Goal: Transaction & Acquisition: Book appointment/travel/reservation

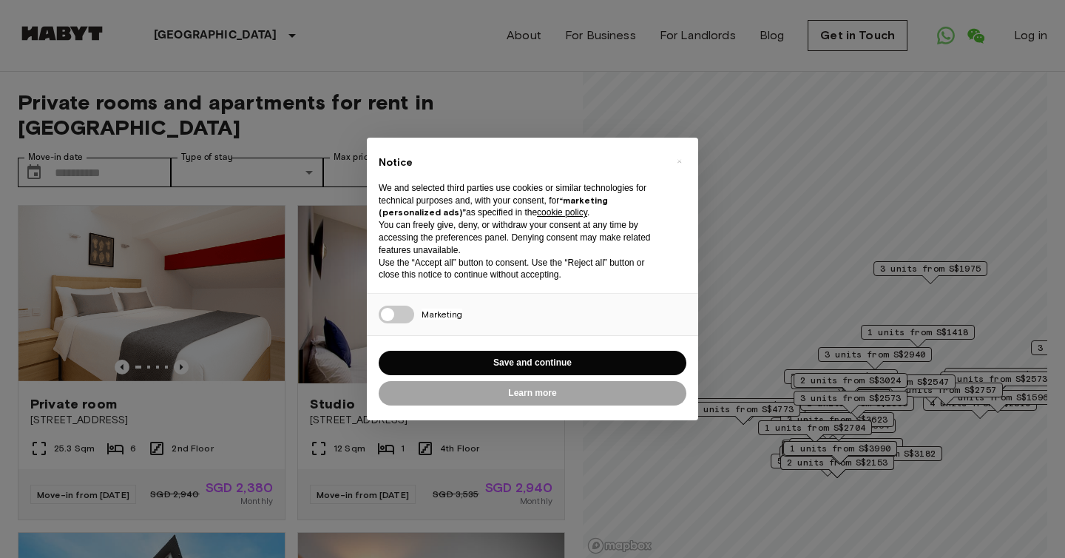
click at [792, 166] on div "× Notice We and selected third parties use cookies or similar technologies for …" at bounding box center [532, 279] width 1065 height 558
click at [482, 365] on button "Save and continue" at bounding box center [533, 363] width 308 height 24
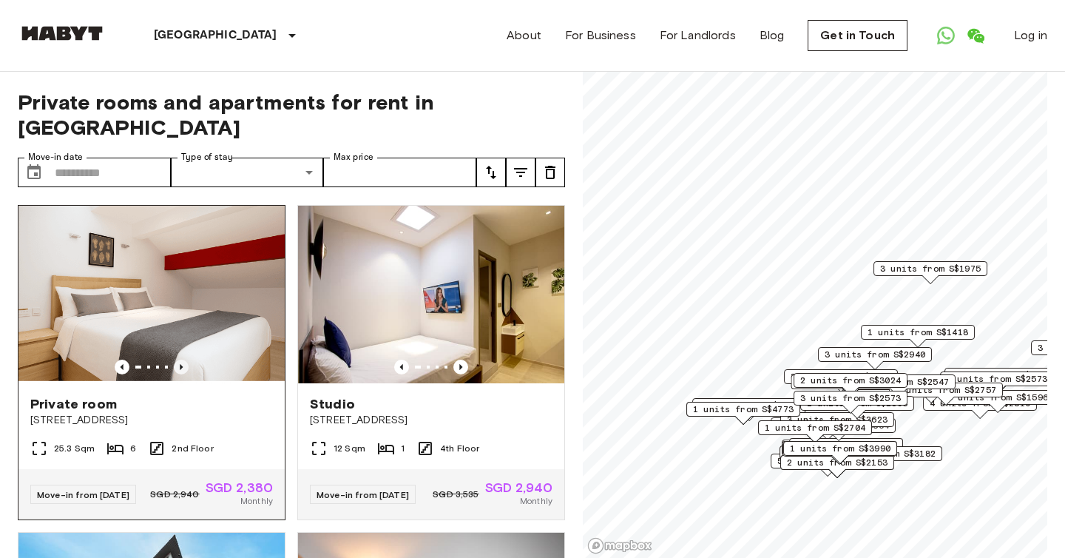
click at [186, 360] on icon "Previous image" at bounding box center [181, 367] width 15 height 15
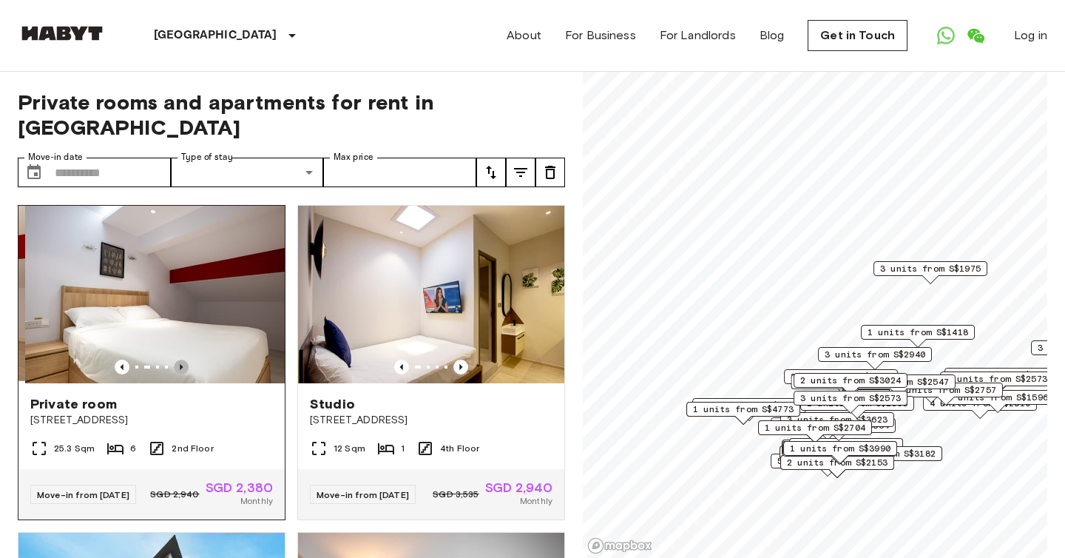
click at [185, 360] on icon "Previous image" at bounding box center [181, 367] width 15 height 15
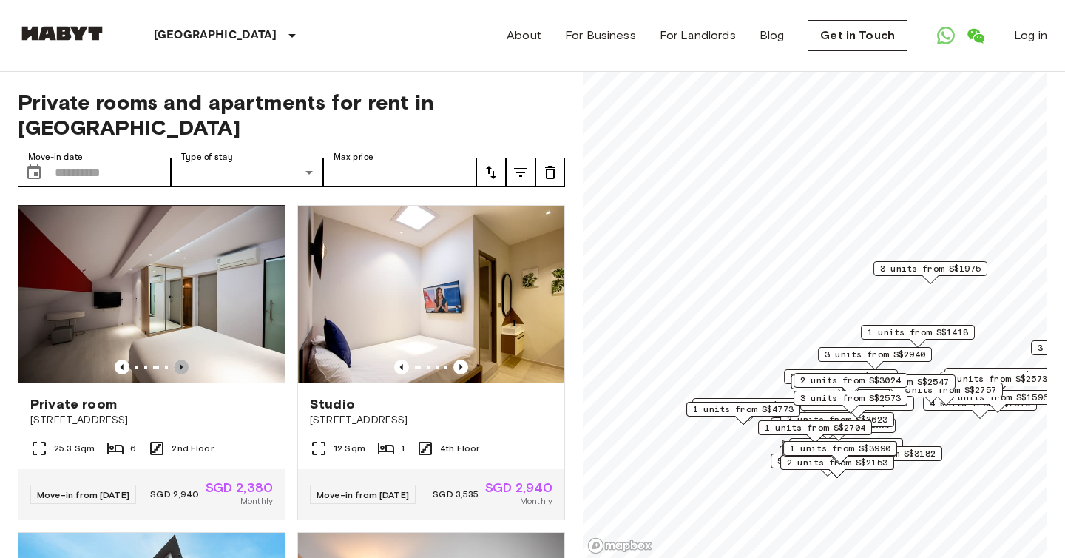
click at [185, 360] on icon "Previous image" at bounding box center [181, 367] width 15 height 15
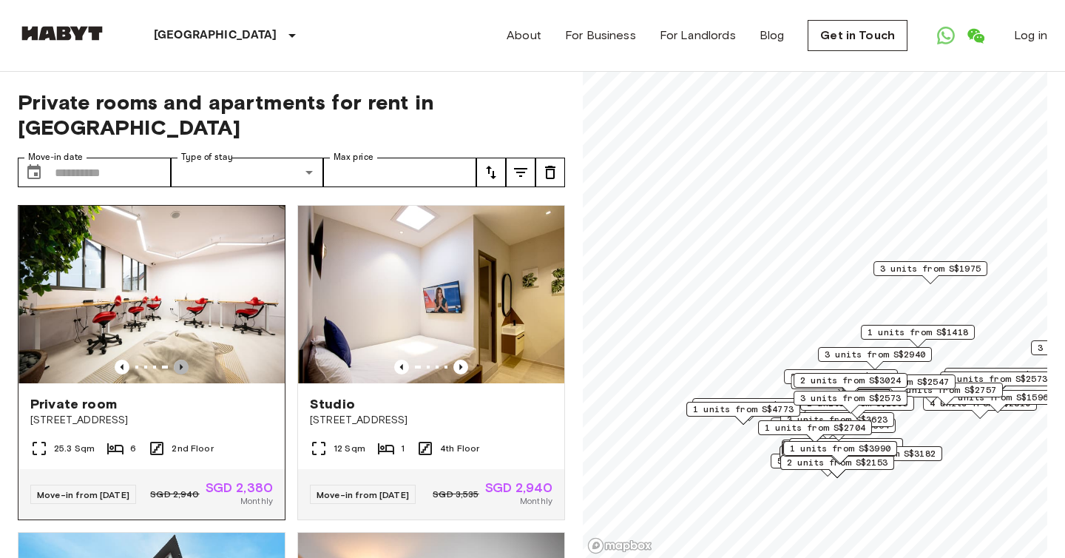
click at [185, 360] on icon "Previous image" at bounding box center [181, 367] width 15 height 15
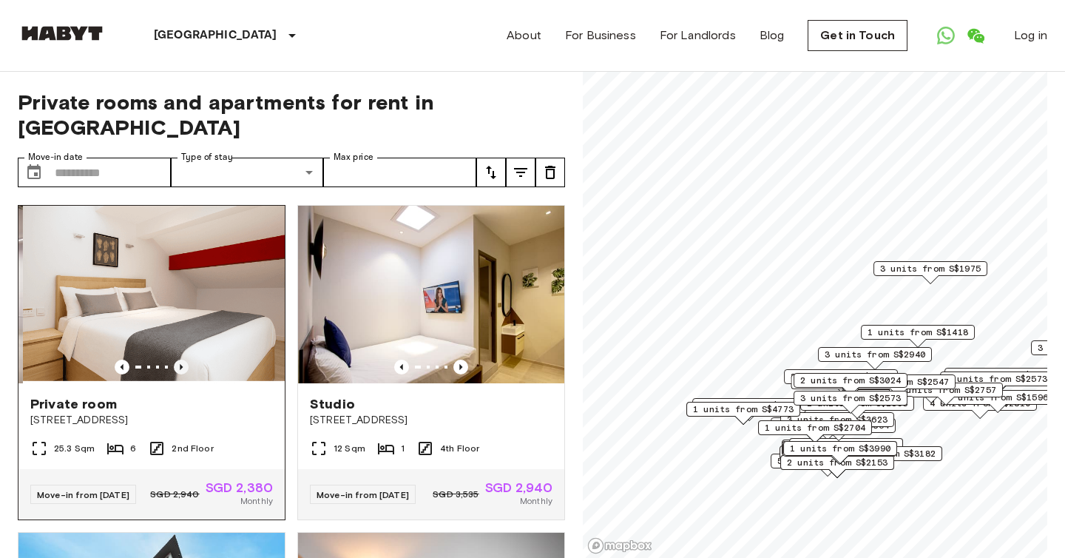
click at [186, 360] on icon "Previous image" at bounding box center [181, 367] width 15 height 15
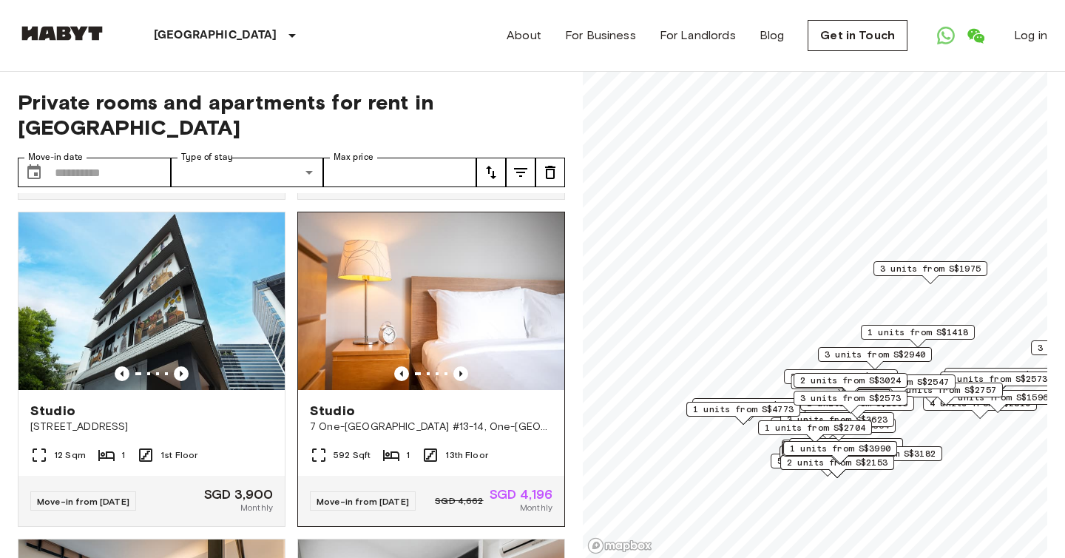
scroll to position [326, 0]
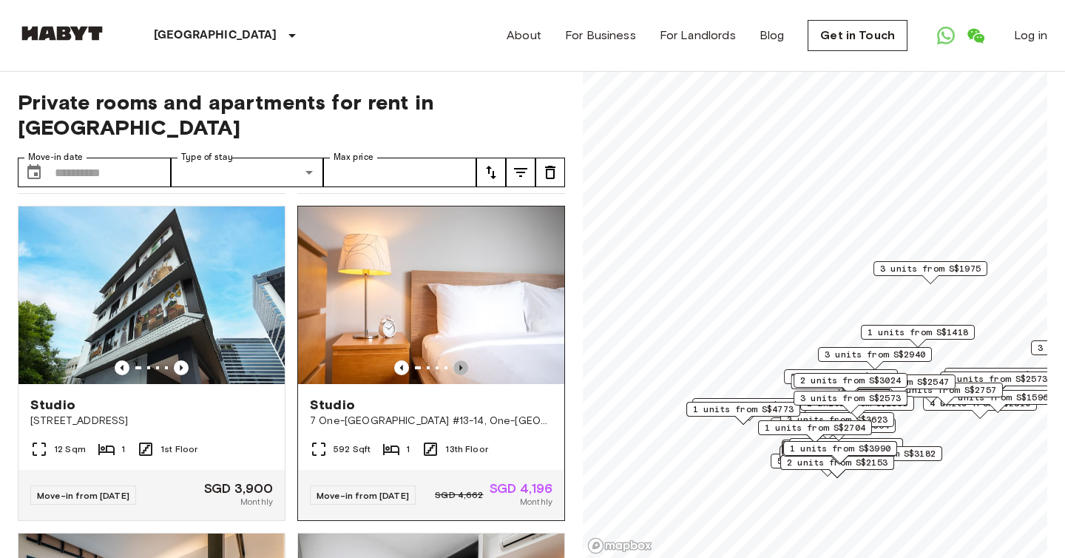
click at [461, 365] on icon "Previous image" at bounding box center [460, 368] width 3 height 6
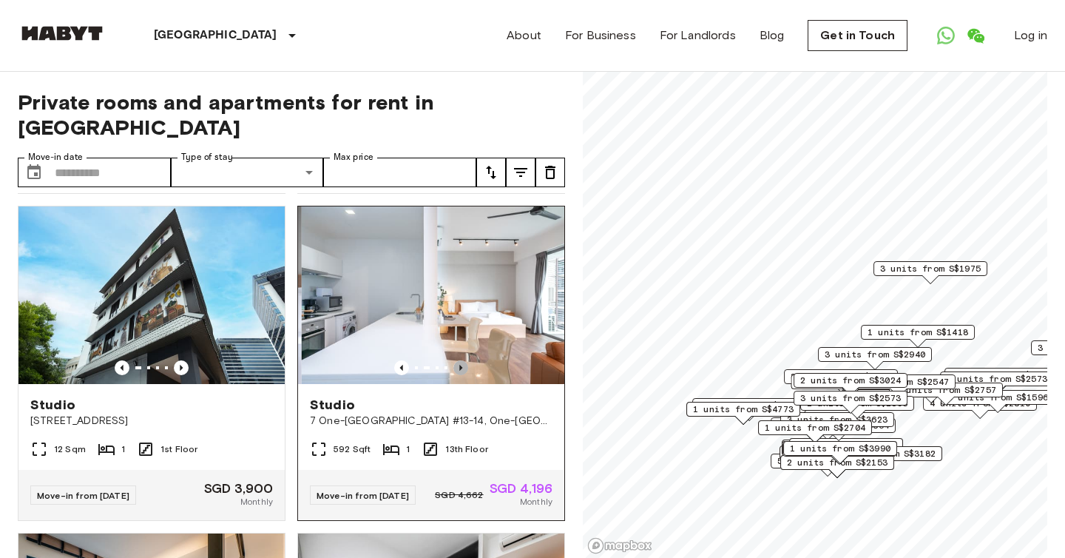
click at [461, 365] on icon "Previous image" at bounding box center [460, 368] width 3 height 6
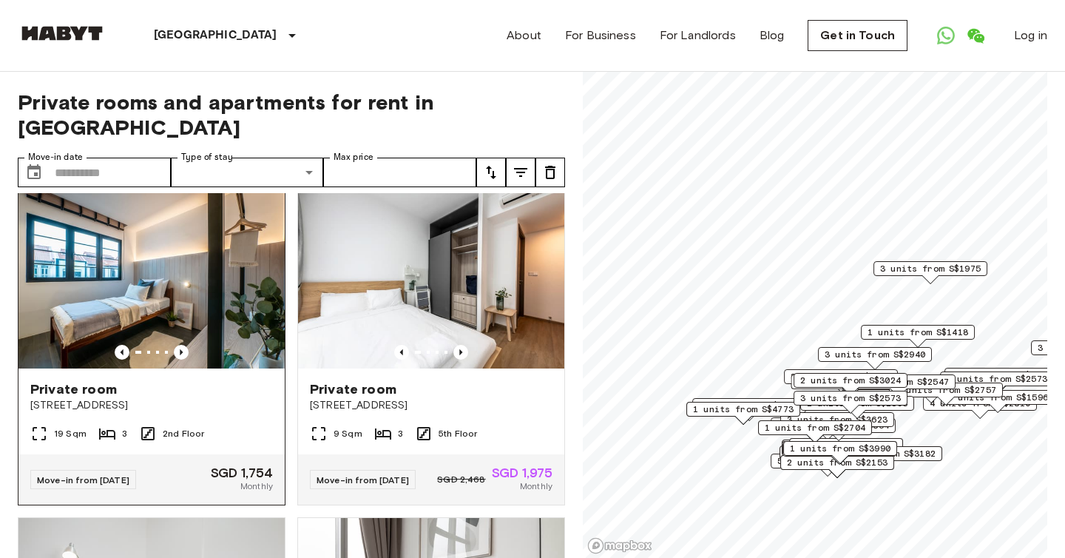
scroll to position [649, 0]
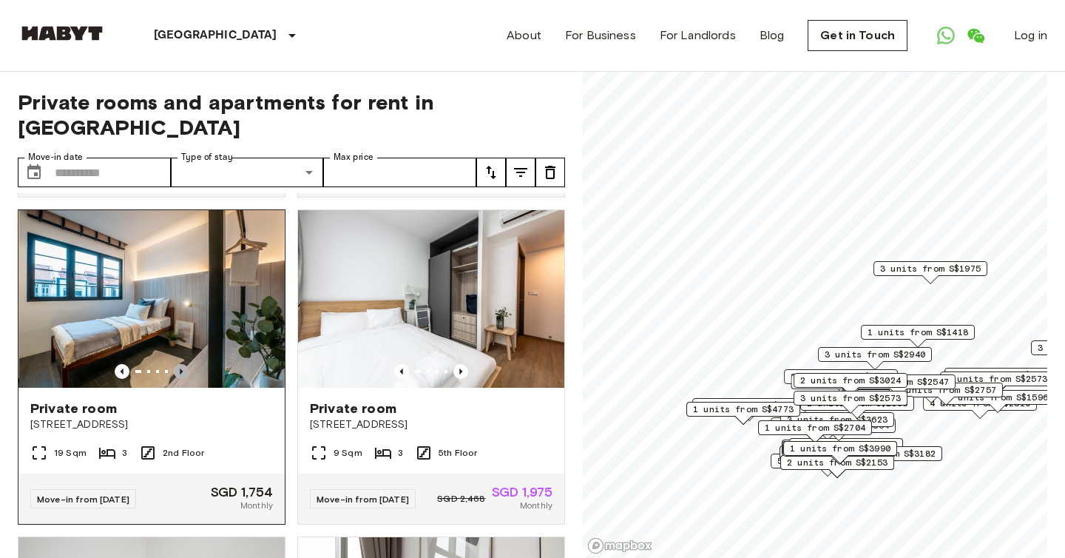
click at [177, 364] on icon "Previous image" at bounding box center [181, 371] width 15 height 15
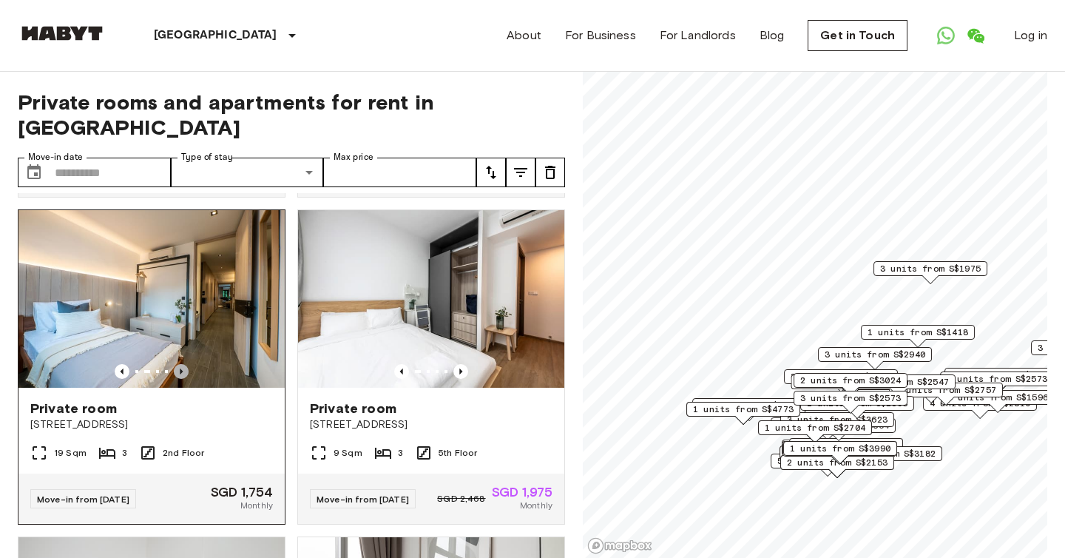
click at [177, 364] on icon "Previous image" at bounding box center [181, 371] width 15 height 15
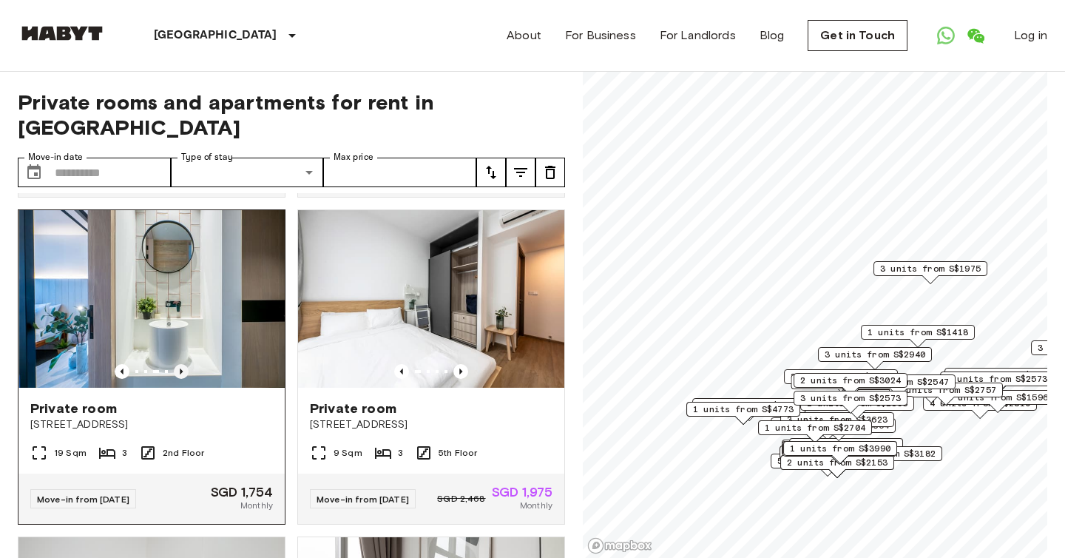
click at [178, 364] on icon "Previous image" at bounding box center [181, 371] width 15 height 15
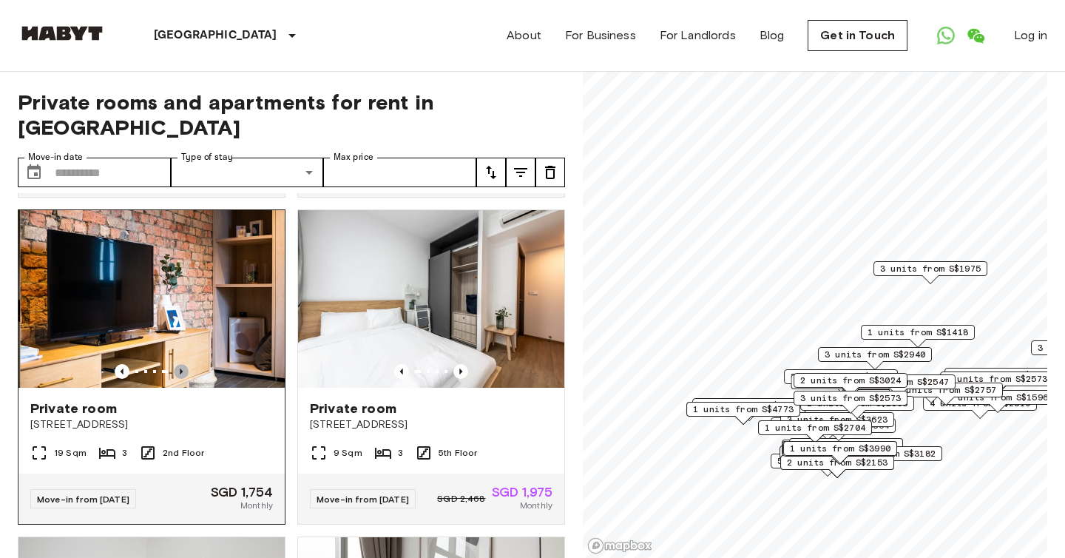
click at [178, 364] on icon "Previous image" at bounding box center [181, 371] width 15 height 15
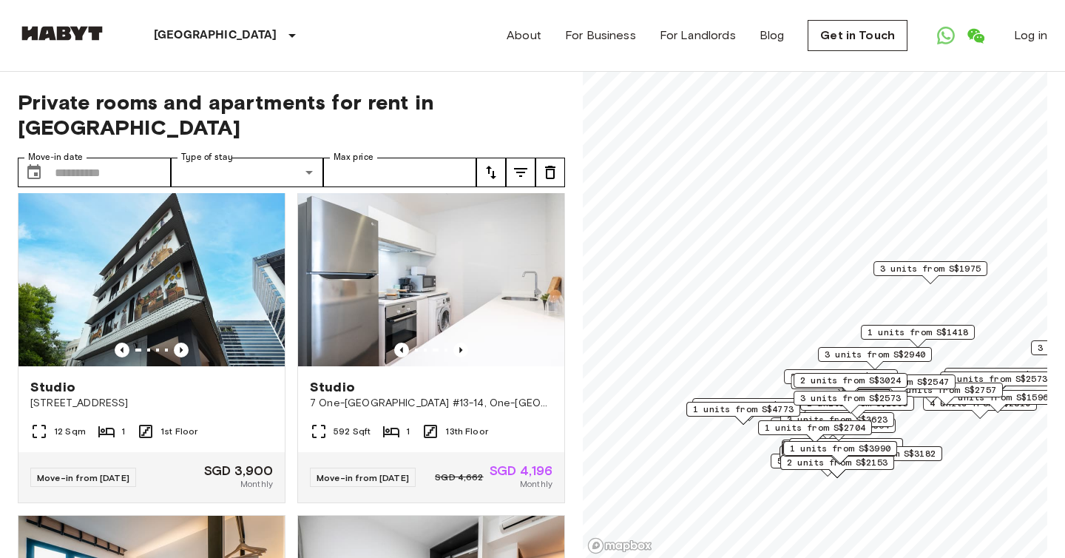
scroll to position [317, 0]
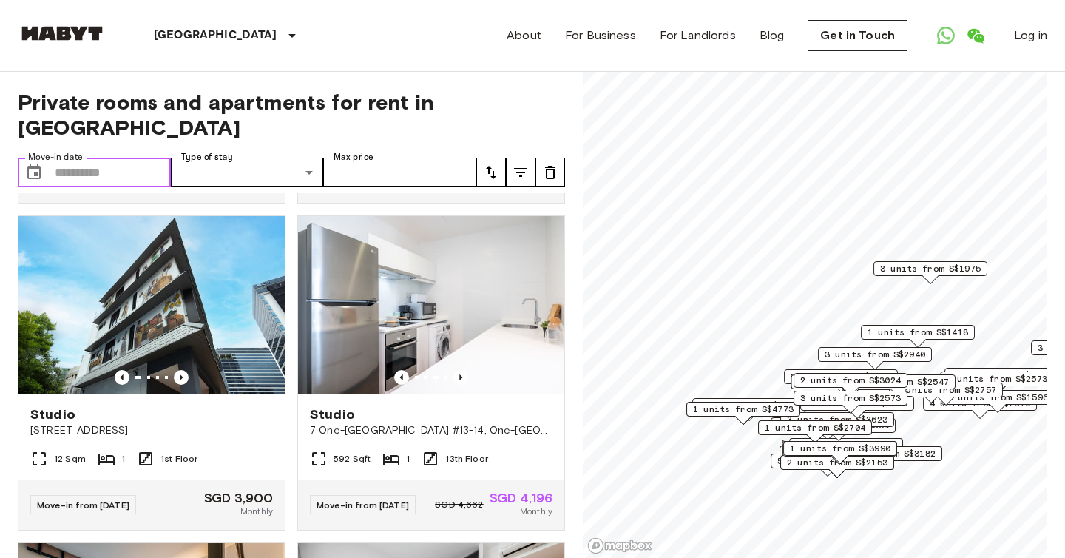
click at [70, 158] on input "Move-in date" at bounding box center [113, 173] width 116 height 30
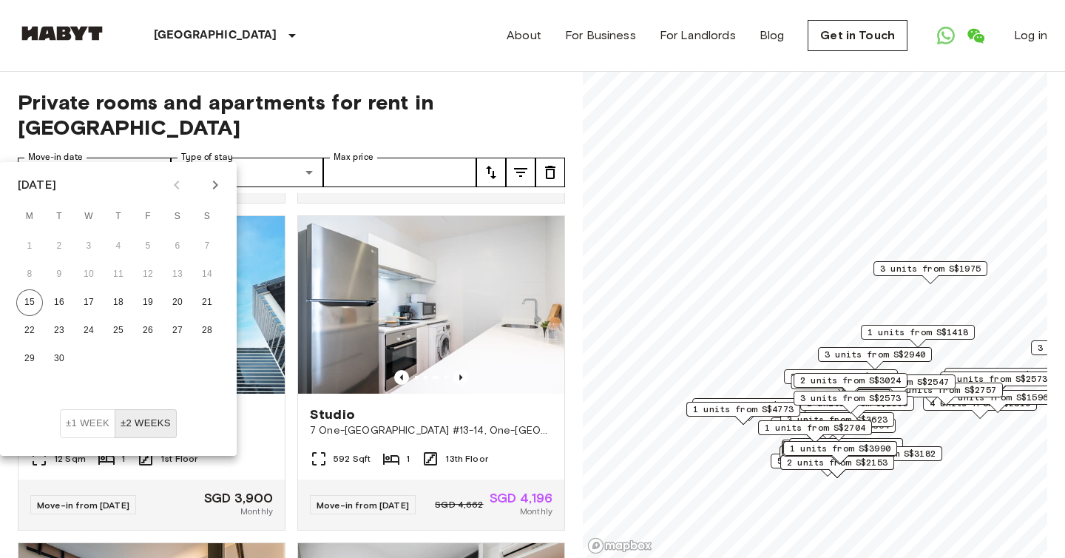
click at [215, 181] on icon "Next month" at bounding box center [215, 185] width 18 height 18
click at [84, 244] on button "1" at bounding box center [88, 246] width 27 height 27
type input "**********"
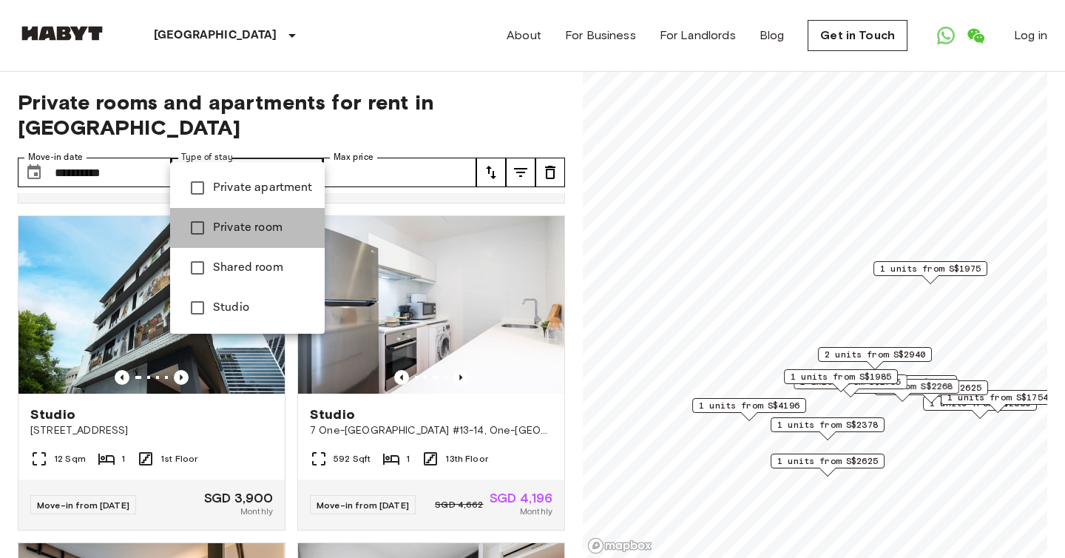
click at [267, 232] on span "Private room" at bounding box center [263, 228] width 100 height 18
type input "**********"
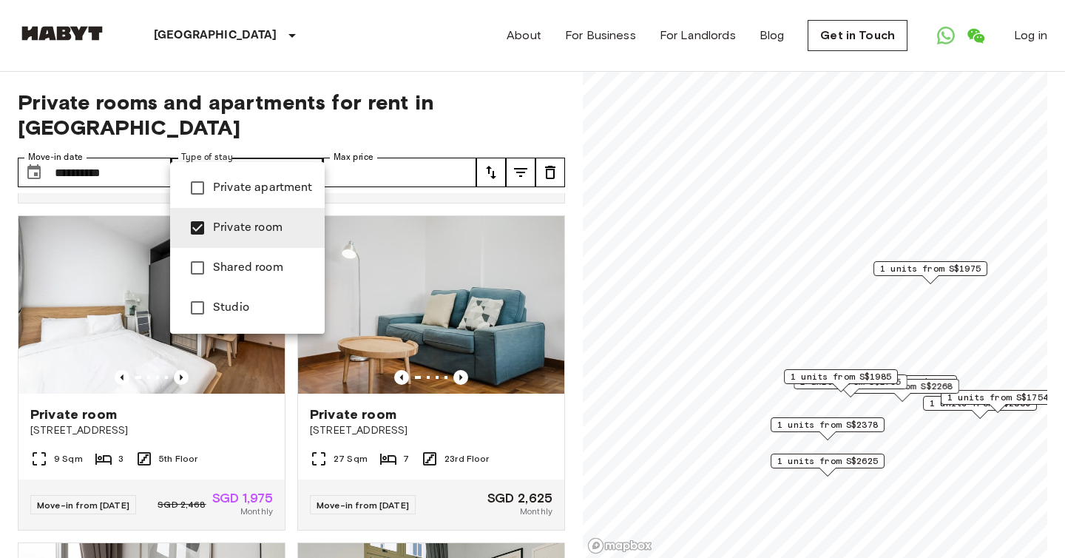
click at [475, 74] on div at bounding box center [532, 279] width 1065 height 558
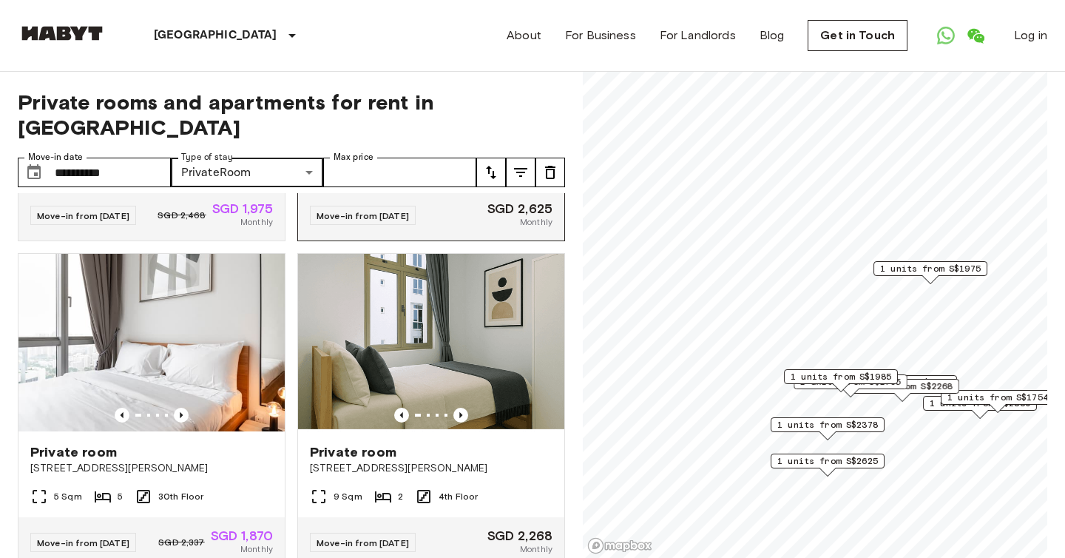
scroll to position [604, 0]
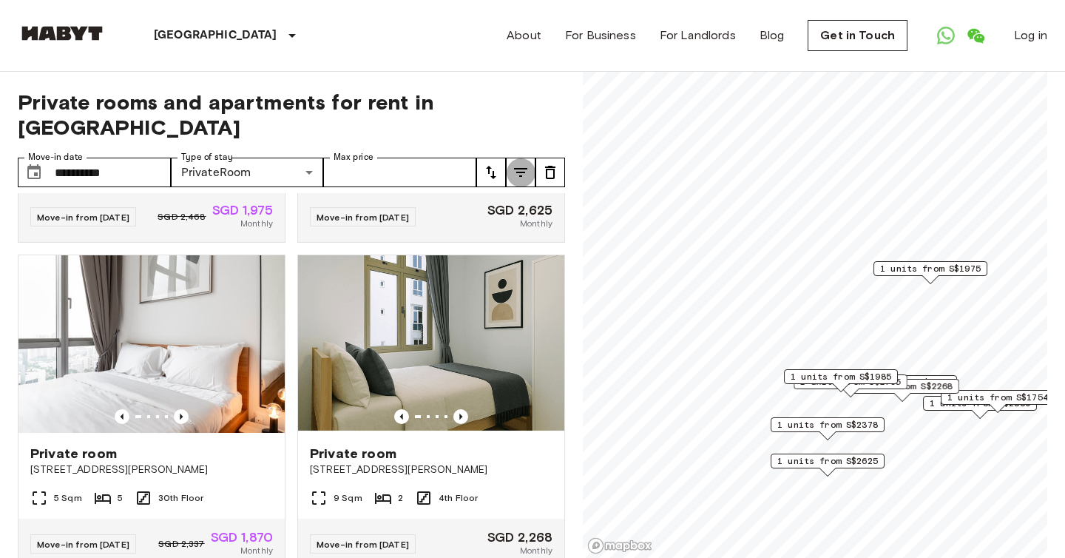
click at [517, 168] on icon "tune" at bounding box center [520, 172] width 13 height 9
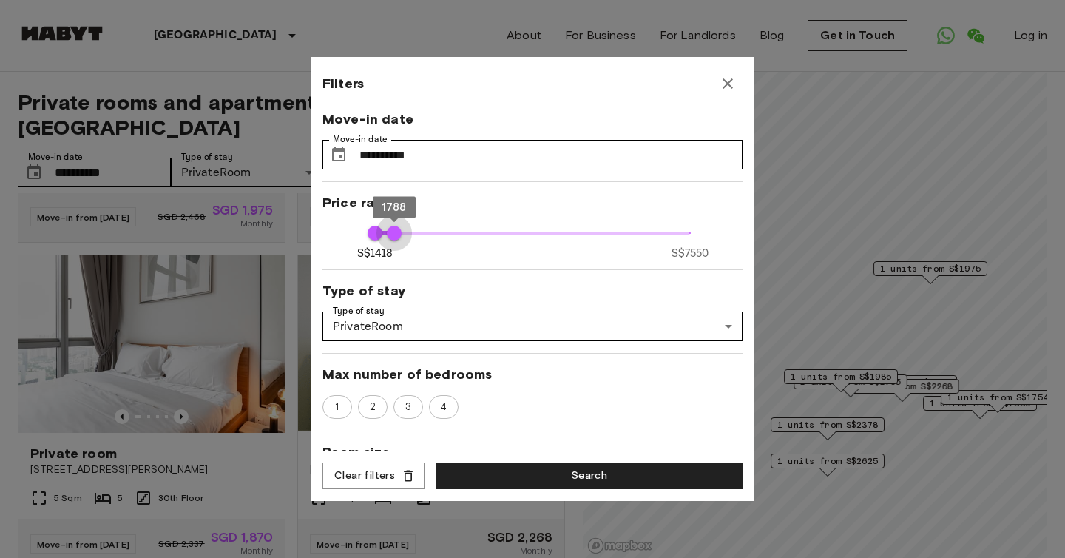
type input "****"
drag, startPoint x: 692, startPoint y: 226, endPoint x: 395, endPoint y: 235, distance: 297.5
click at [395, 235] on span "1808" at bounding box center [395, 233] width 15 height 15
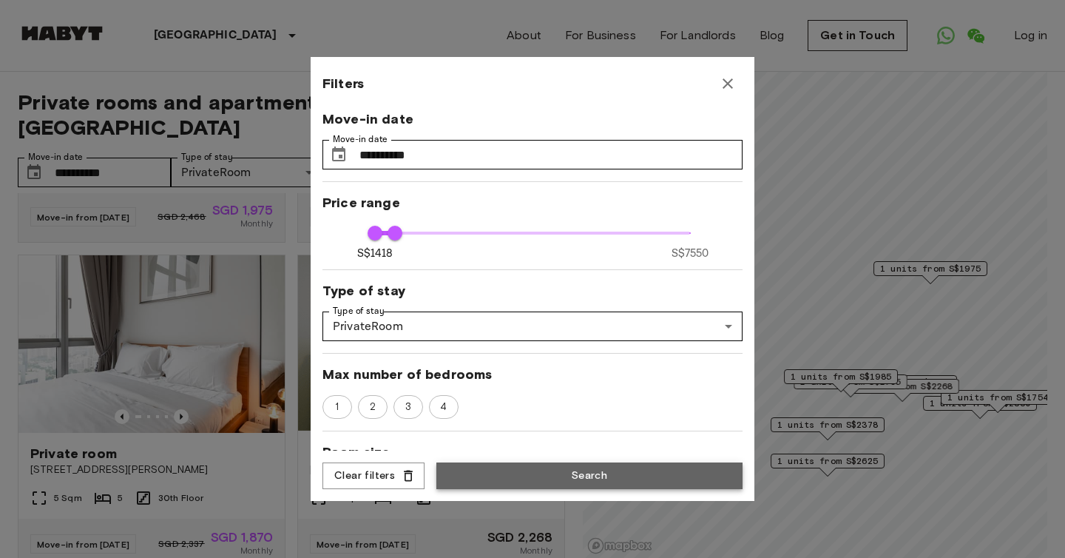
click at [561, 483] on button "Search" at bounding box center [589, 475] width 306 height 27
type input "****"
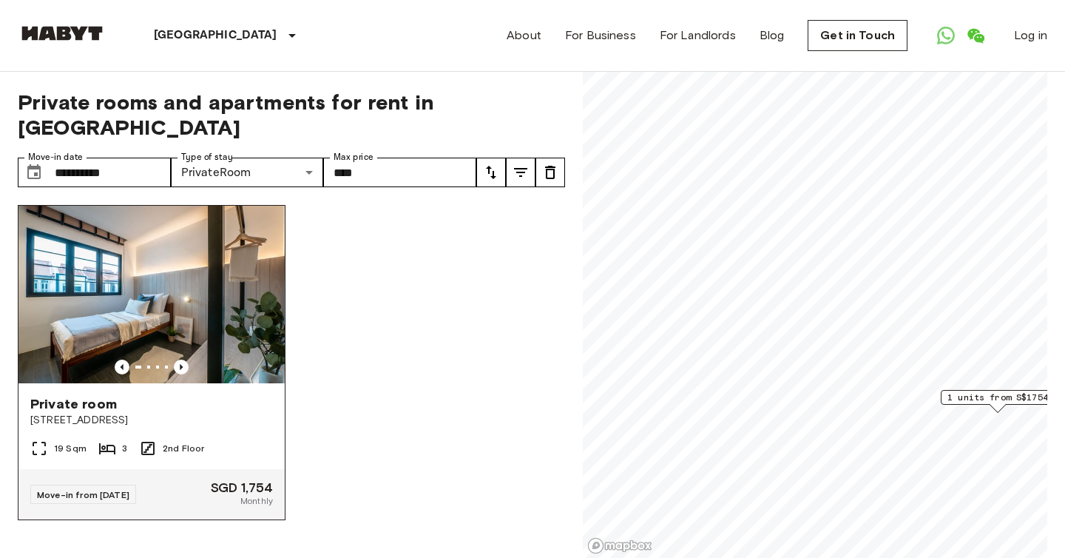
click at [166, 249] on img at bounding box center [151, 295] width 266 height 178
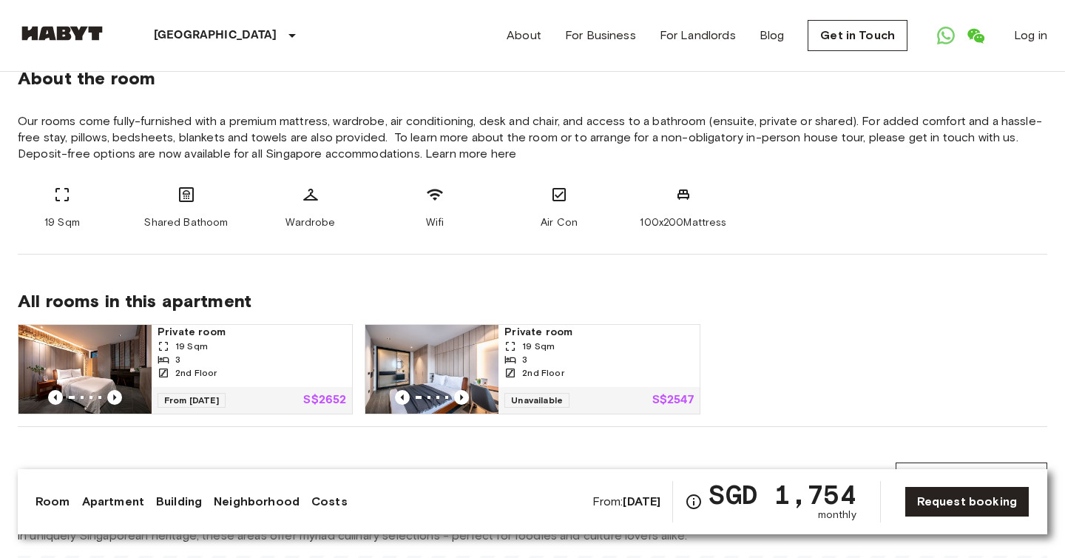
scroll to position [116, 0]
